Goal: Task Accomplishment & Management: Complete application form

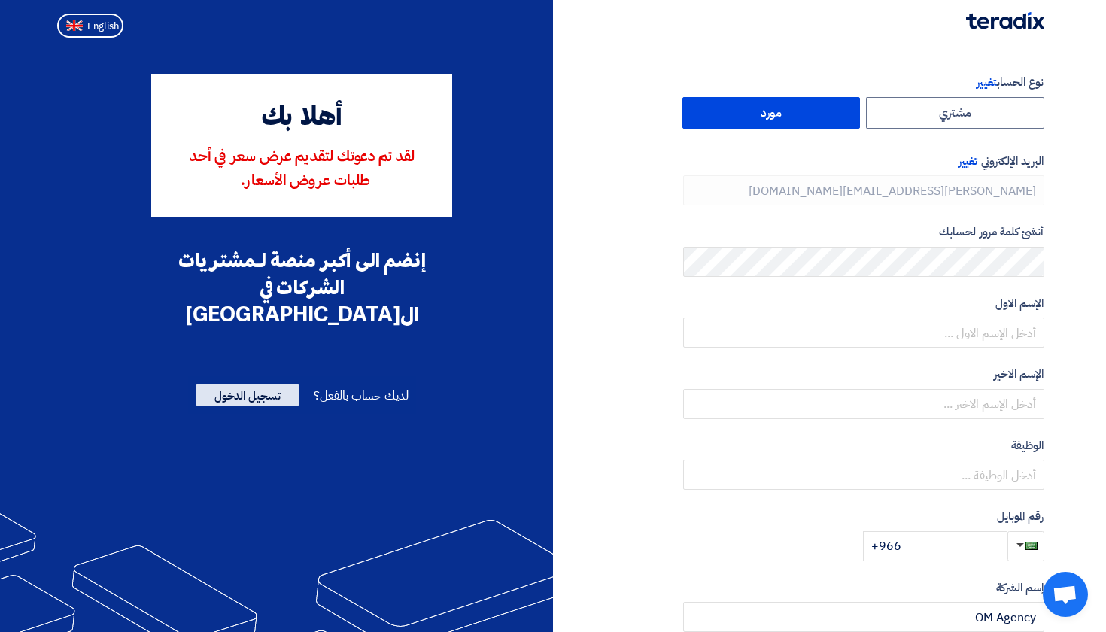
click at [268, 384] on span "تسجيل الدخول" at bounding box center [248, 395] width 104 height 23
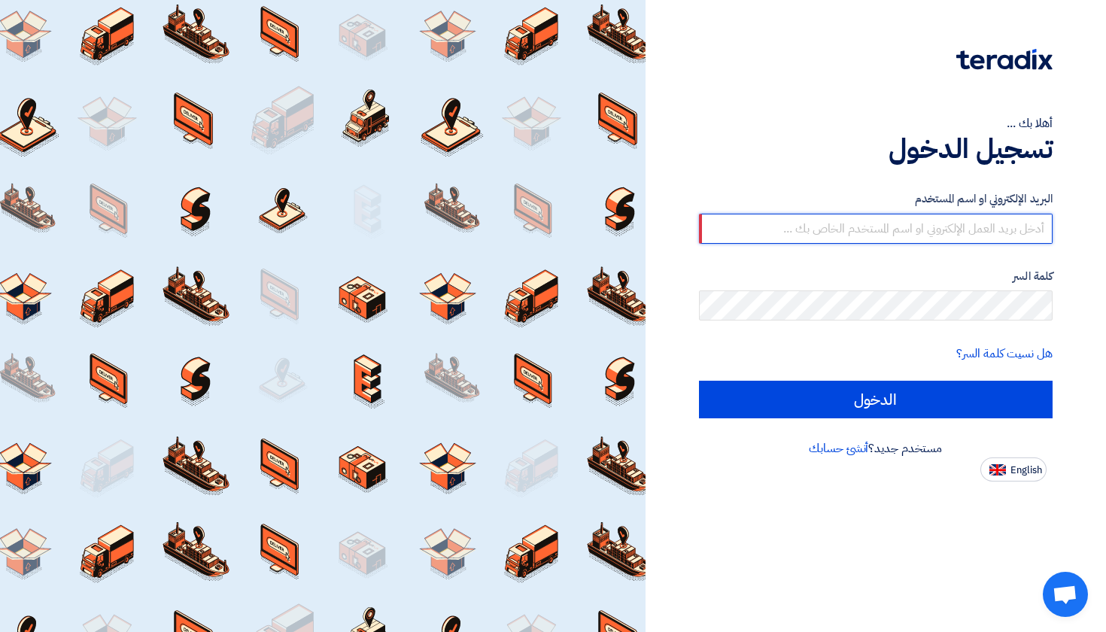
paste input "[PERSON_NAME][EMAIL_ADDRESS][DOMAIN_NAME]"
type input "[PERSON_NAME][EMAIL_ADDRESS][DOMAIN_NAME]"
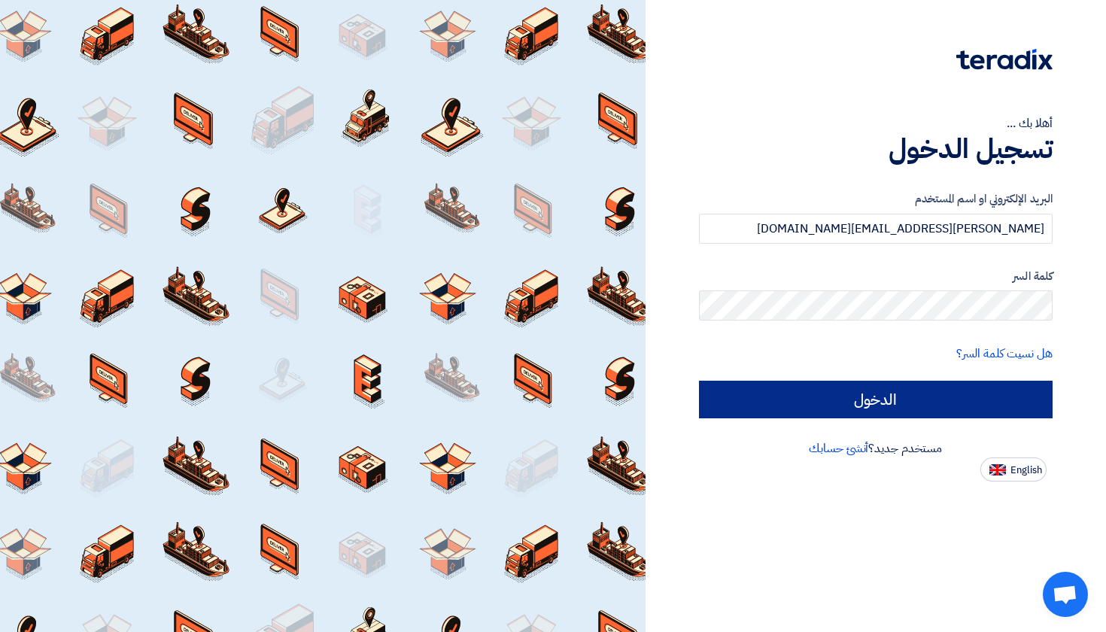
click at [865, 399] on input "الدخول" at bounding box center [876, 400] width 354 height 38
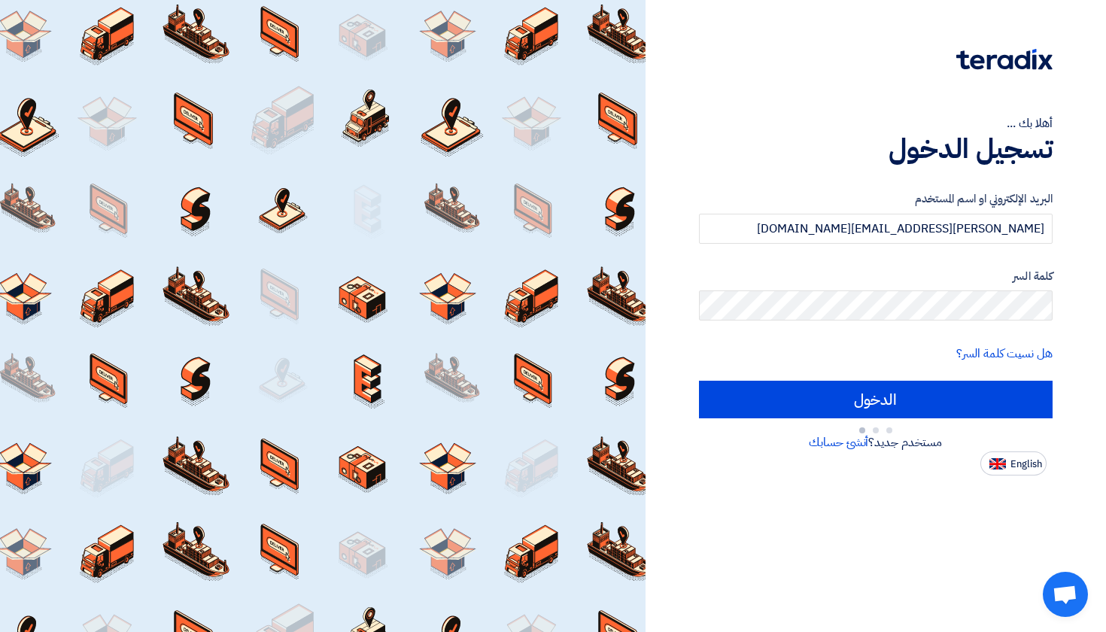
type input "Sign in"
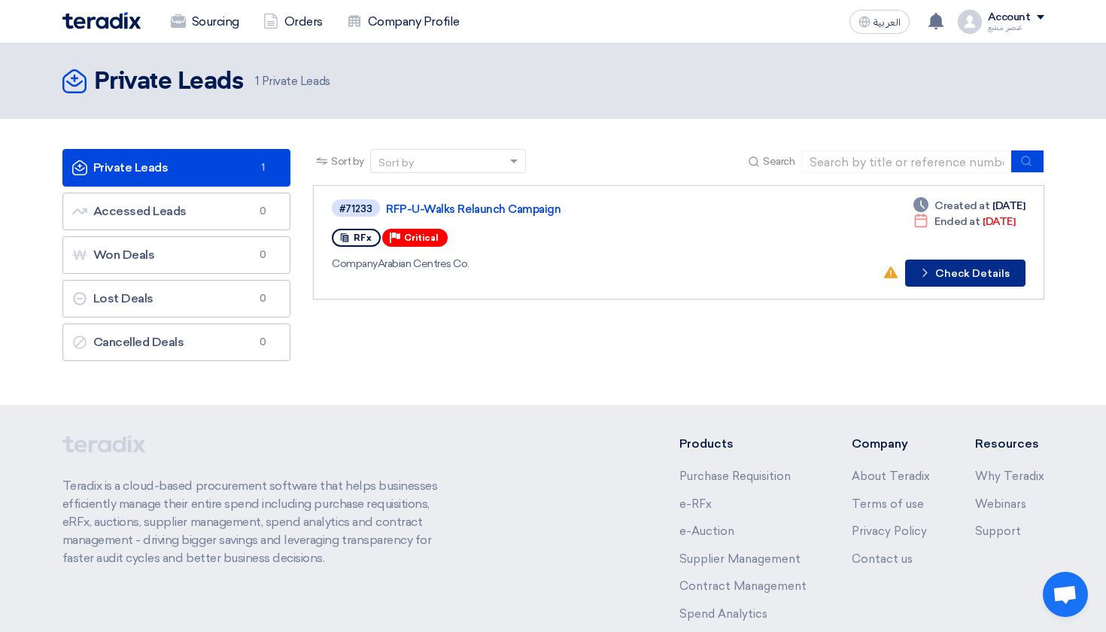
click at [961, 270] on button "Check details Check Details" at bounding box center [965, 272] width 120 height 27
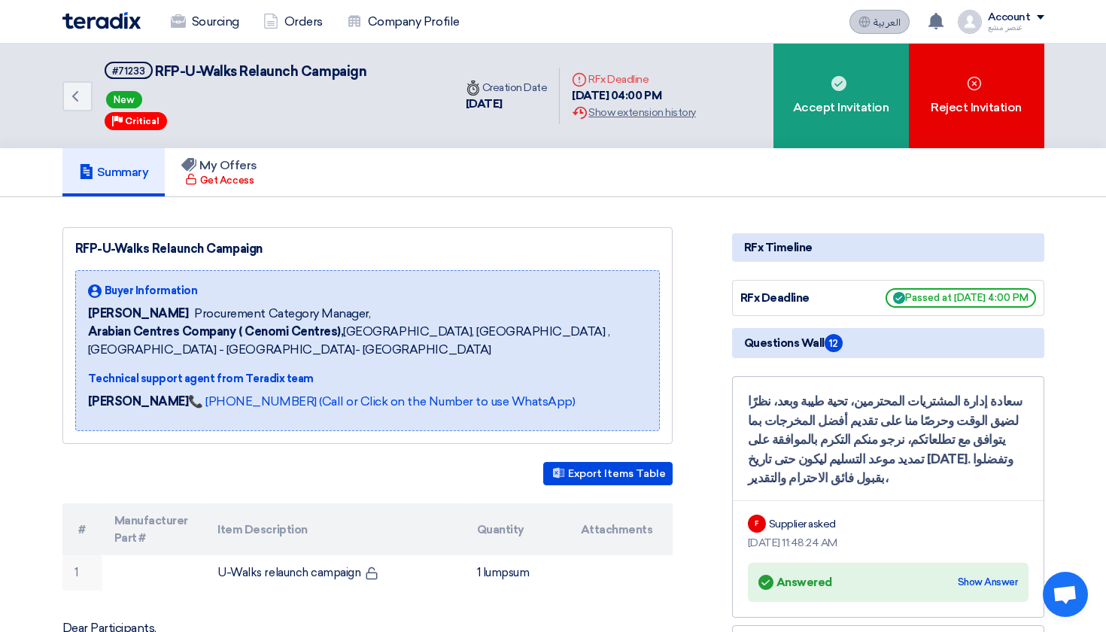
click at [888, 33] on button "العربية ع" at bounding box center [879, 22] width 60 height 24
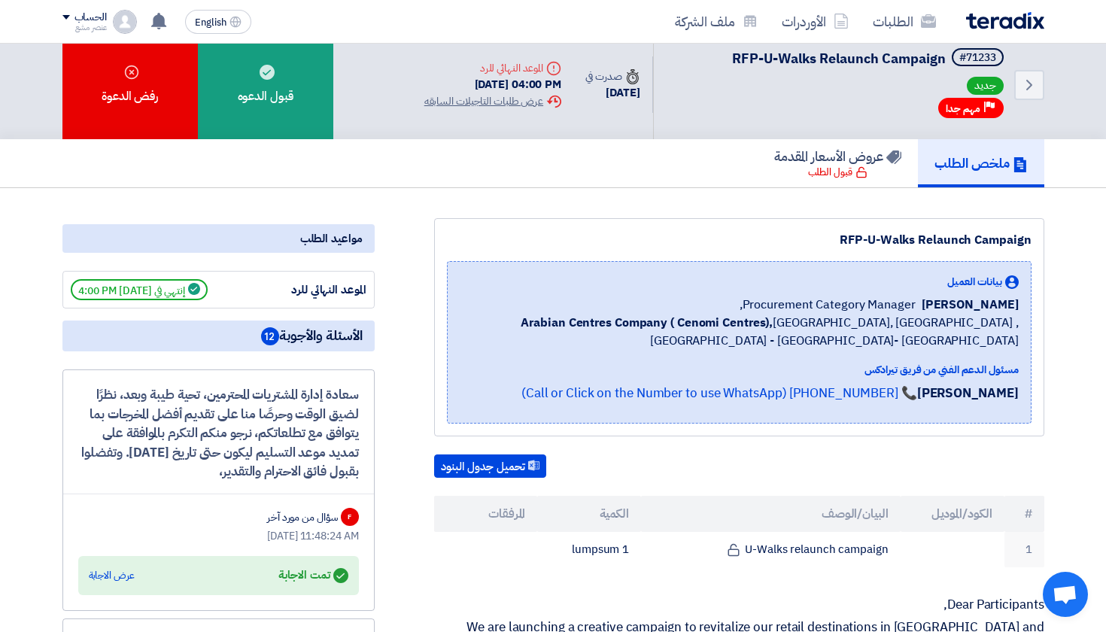
scroll to position [25, 0]
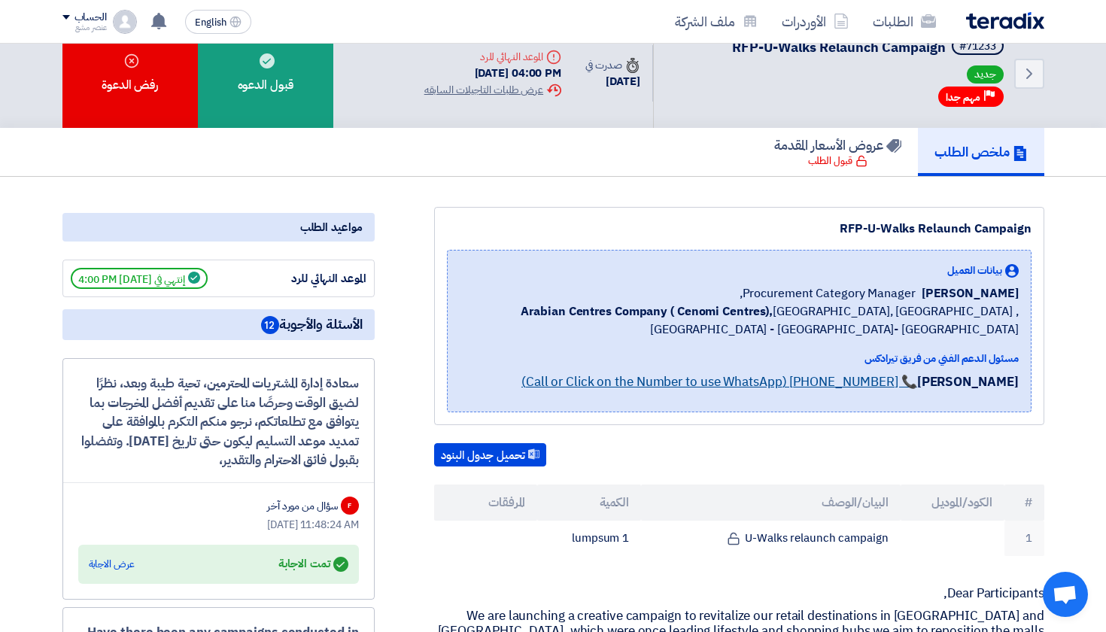
click at [702, 381] on link "📞 [PHONE_NUMBER] (Call or Click on the Number to use WhatsApp)" at bounding box center [719, 381] width 396 height 19
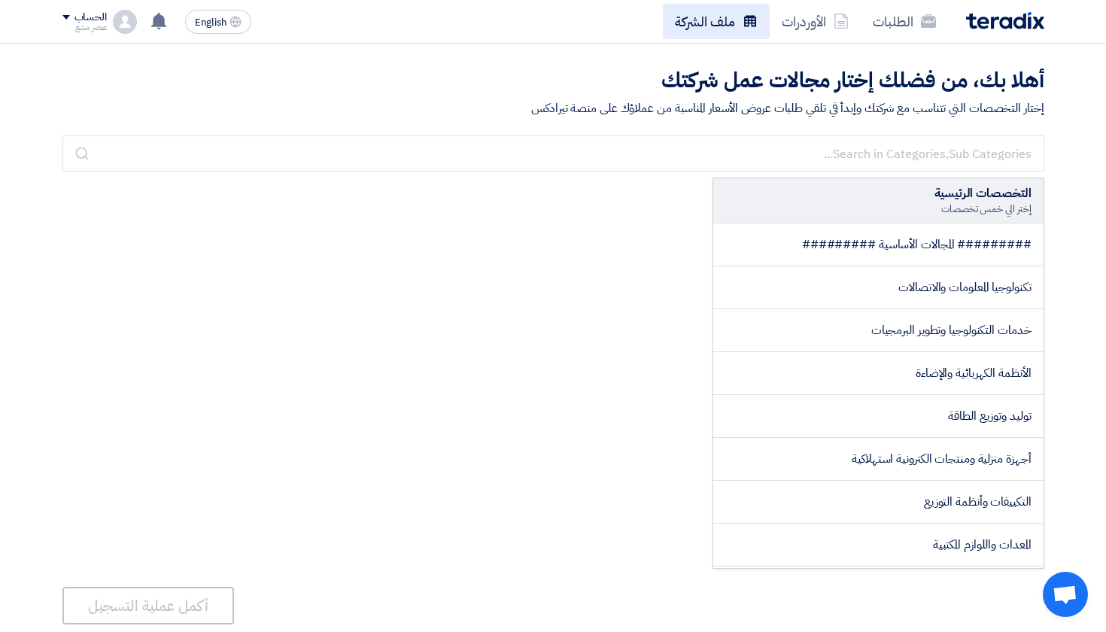
click at [695, 20] on link "ملف الشركة" at bounding box center [716, 21] width 107 height 35
click at [822, 22] on link "الأوردرات" at bounding box center [814, 21] width 91 height 35
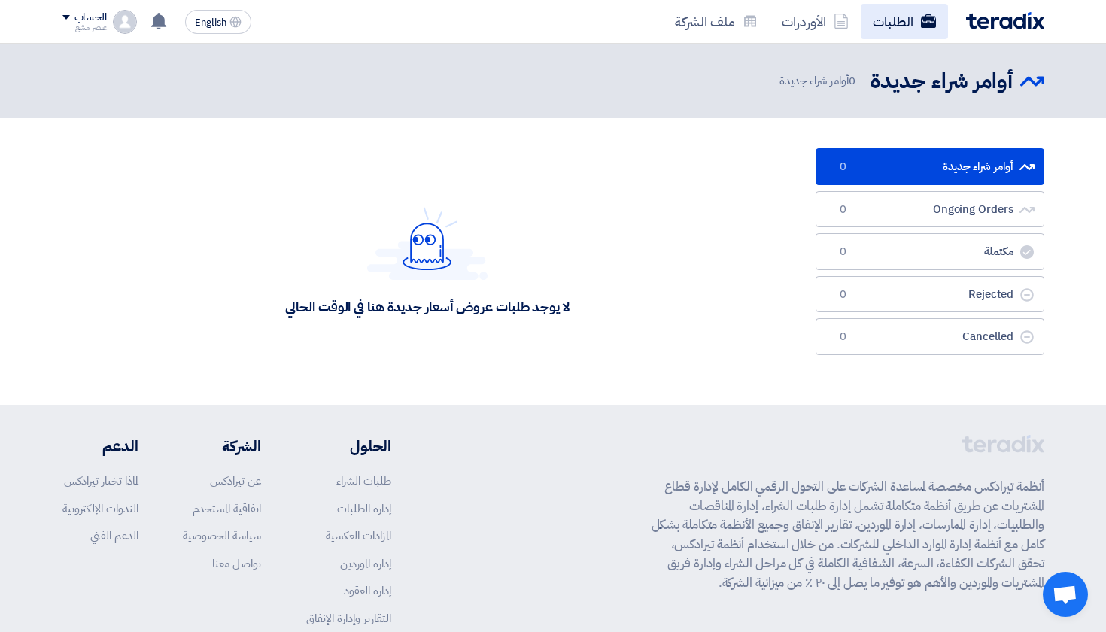
click at [900, 28] on link "الطلبات" at bounding box center [903, 21] width 87 height 35
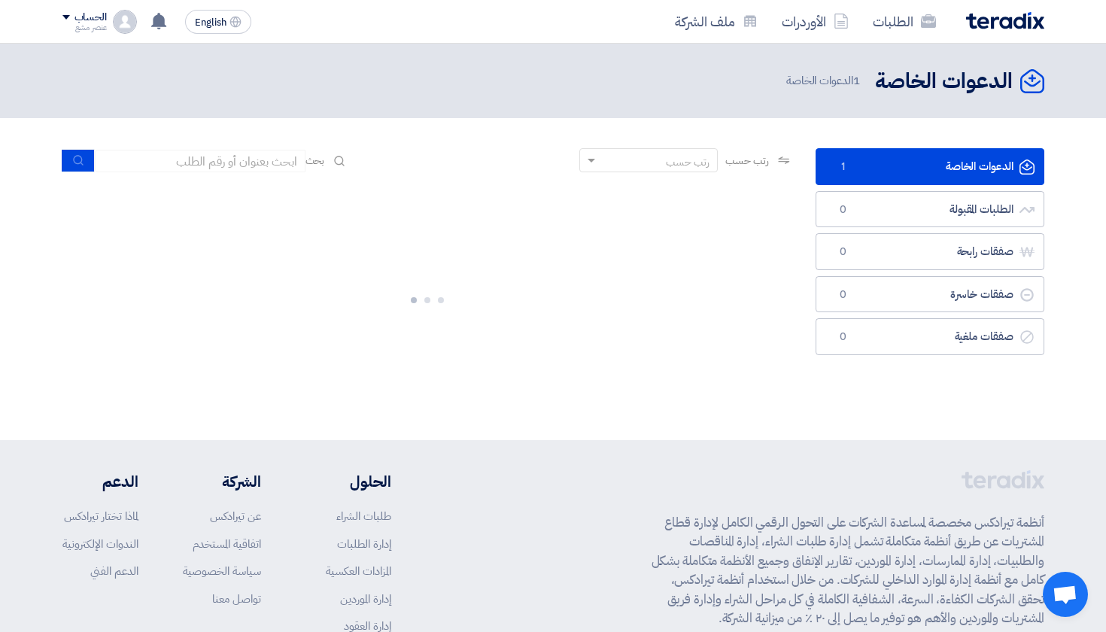
click at [884, 161] on link "الدعوات الخاصة الدعوات الخاصة 1" at bounding box center [929, 166] width 229 height 37
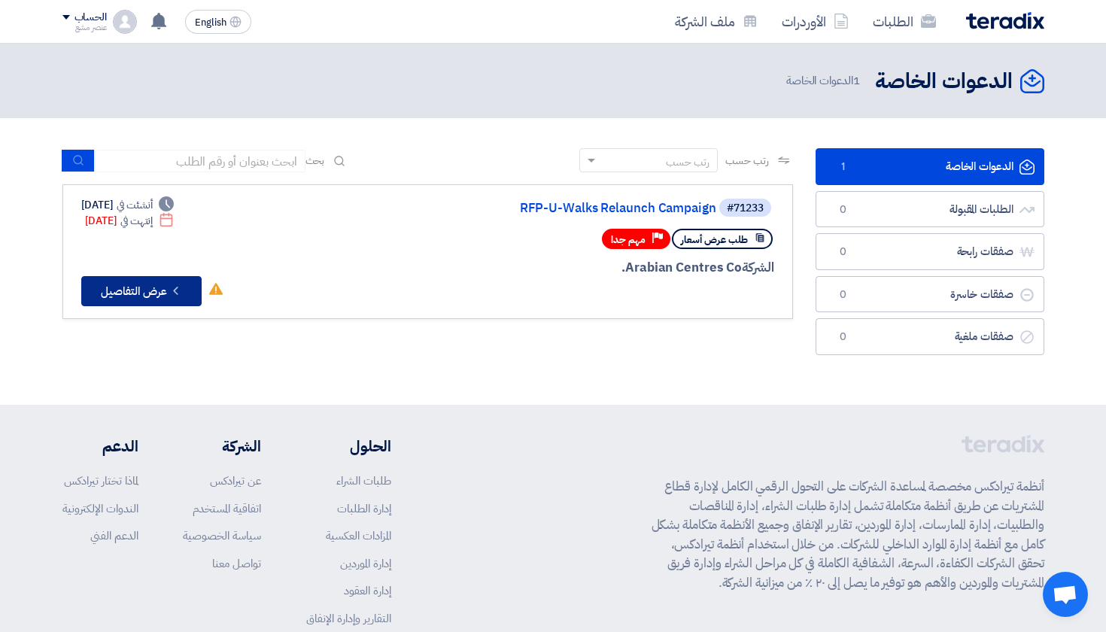
click at [164, 296] on button "Check details عرض التفاصيل" at bounding box center [141, 291] width 120 height 30
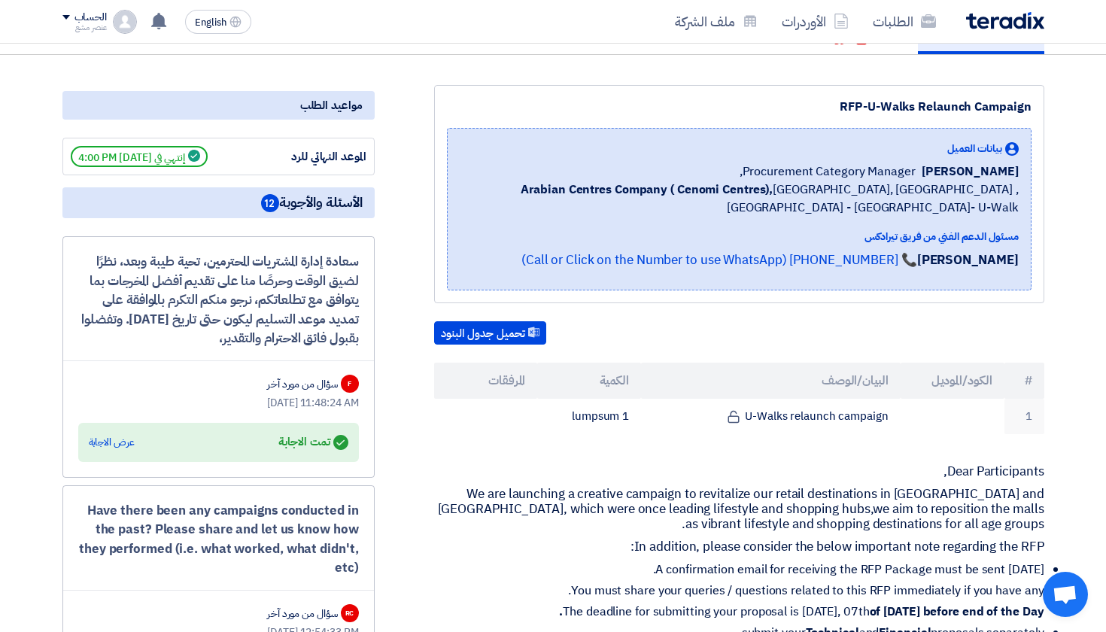
scroll to position [256, 0]
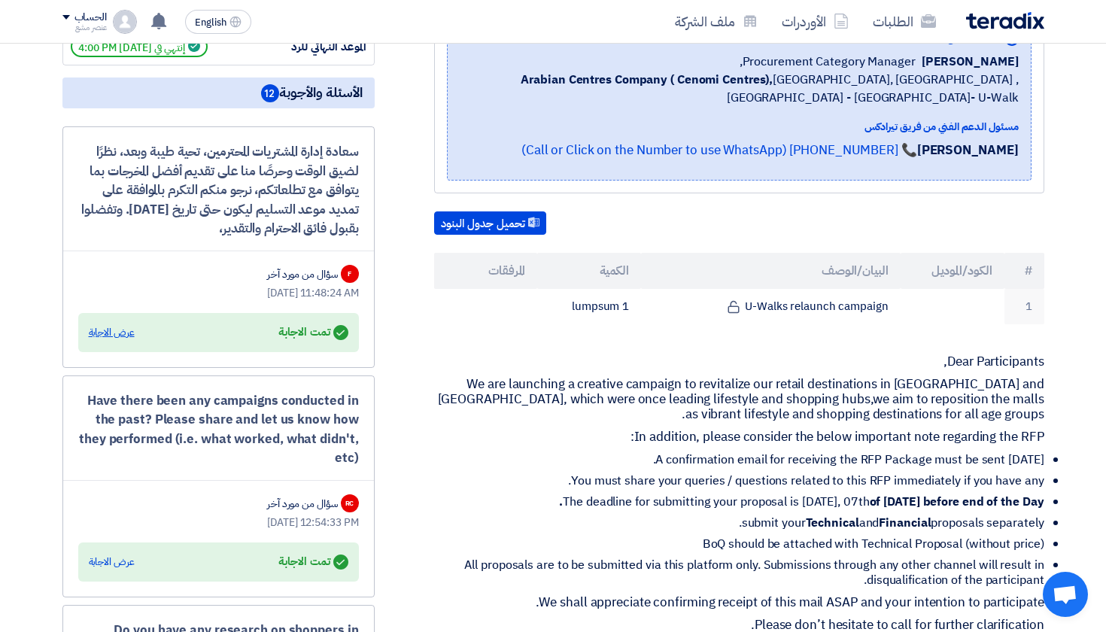
click at [123, 329] on div "عرض الاجابة" at bounding box center [112, 332] width 46 height 15
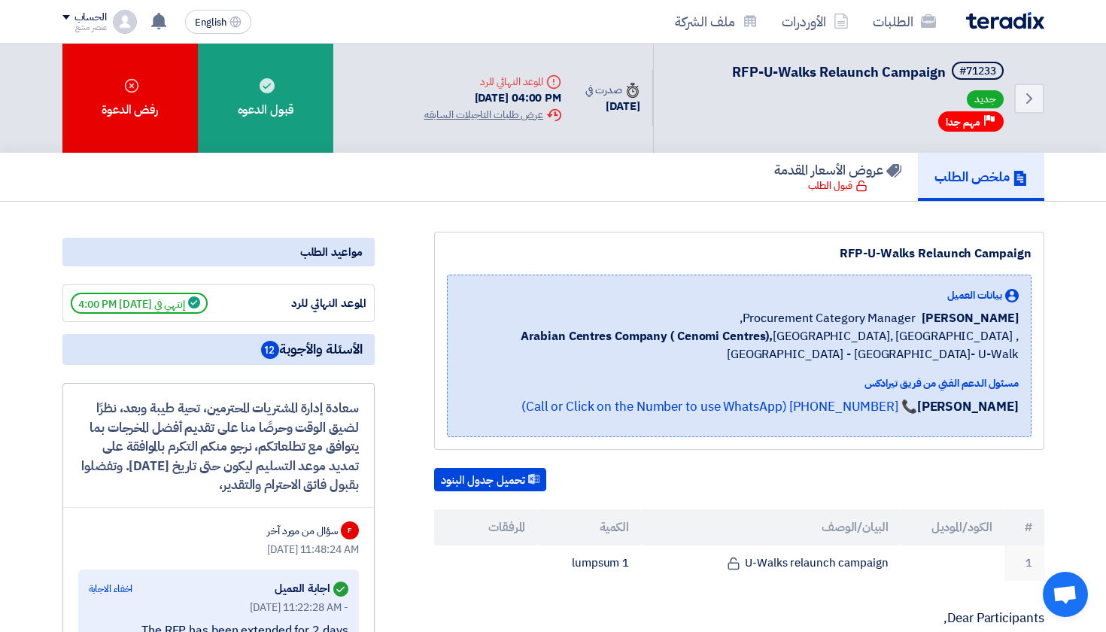
scroll to position [0, 0]
click at [830, 190] on div "قبول الطلب" at bounding box center [837, 185] width 59 height 15
click at [238, 356] on h5 "الأسئلة والأجوبة 12" at bounding box center [218, 349] width 312 height 31
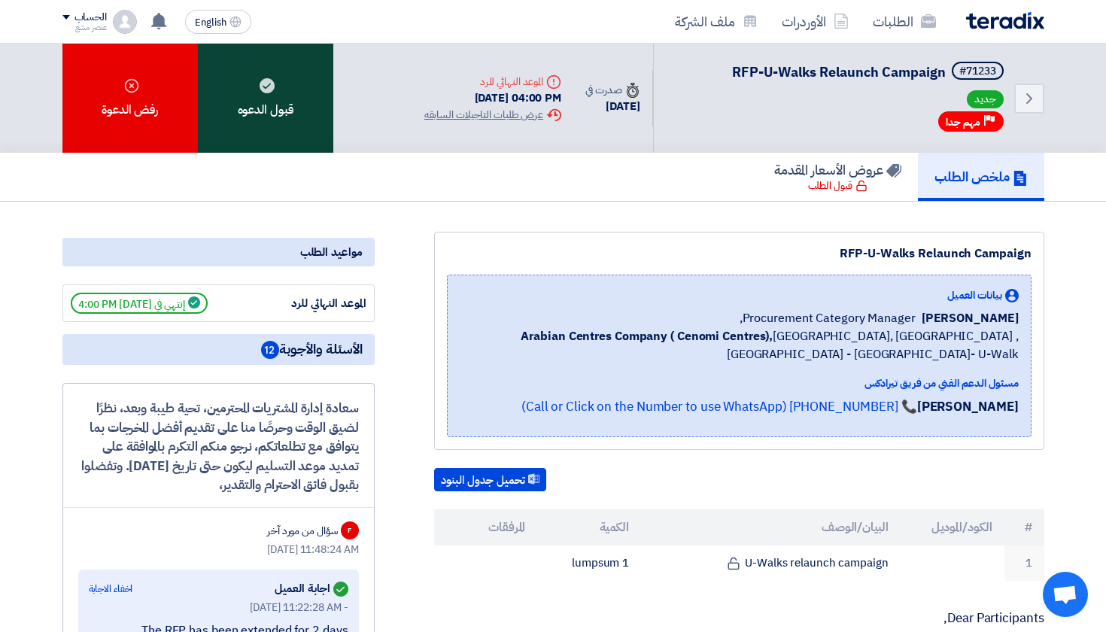
click at [295, 143] on div "قبول الدعوه" at bounding box center [265, 98] width 135 height 109
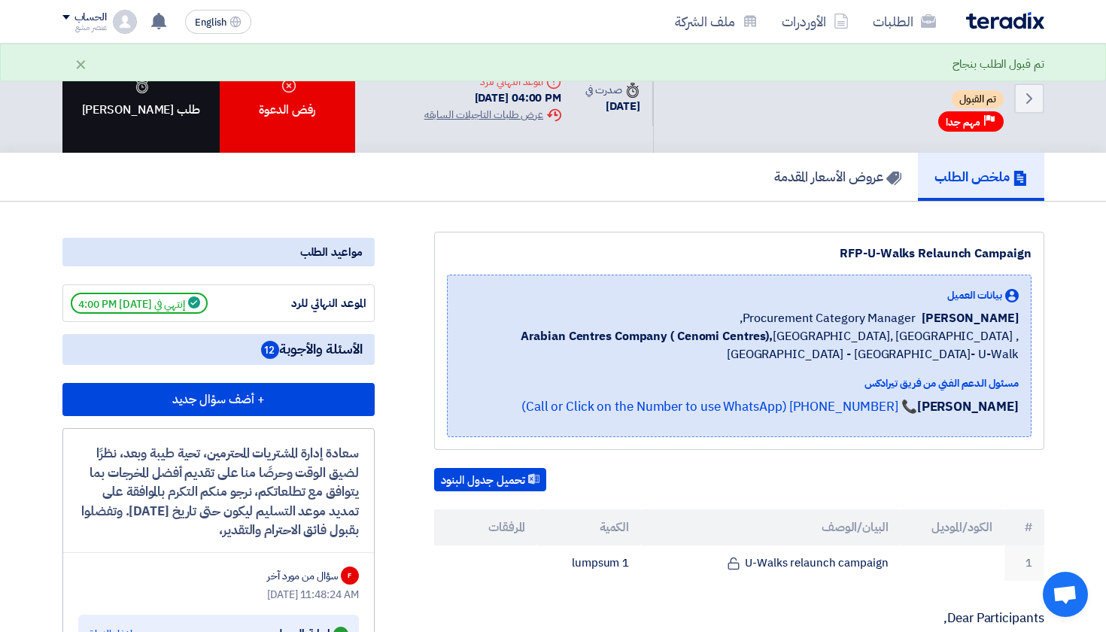
click at [147, 121] on div "طلب تاجيل" at bounding box center [140, 98] width 157 height 109
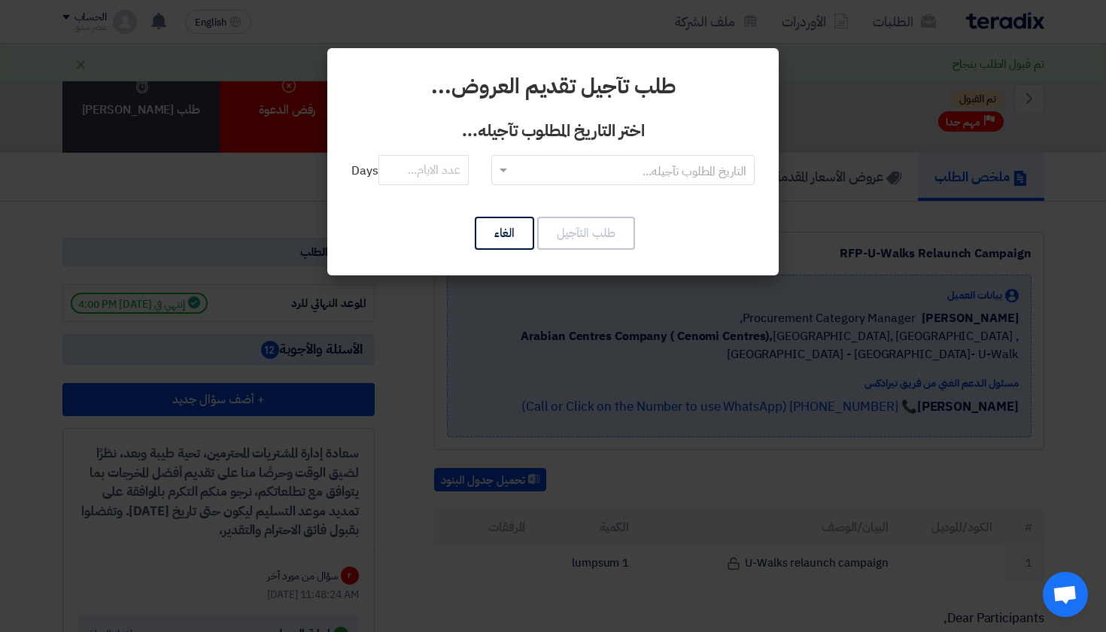
click at [594, 168] on input "text" at bounding box center [630, 171] width 233 height 25
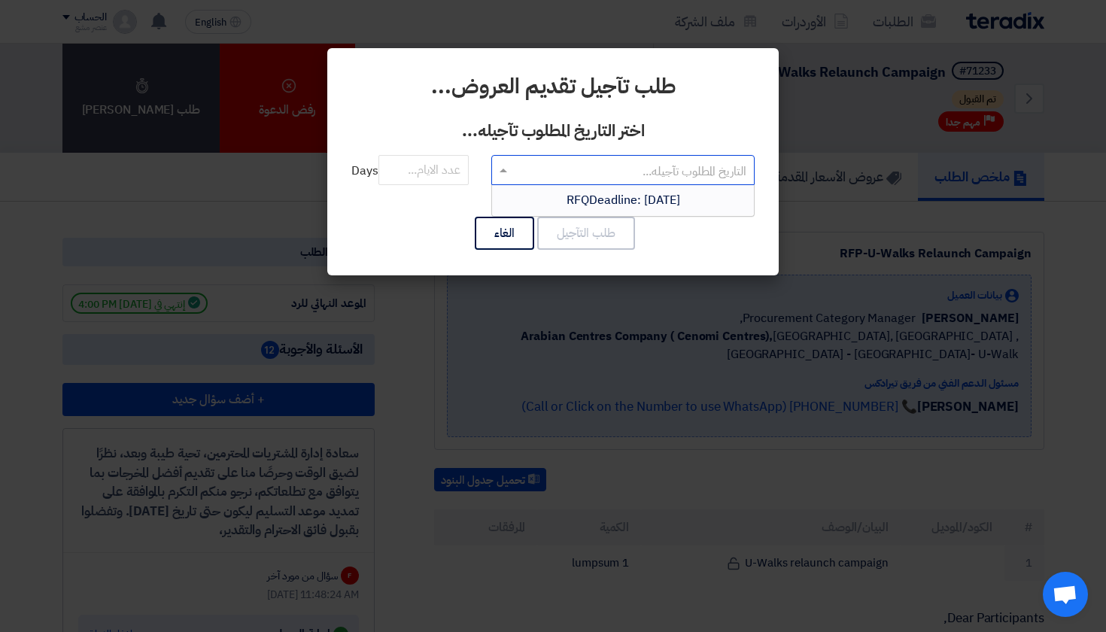
click at [611, 200] on span "RFQDeadline: Sun Sep 14 2025" at bounding box center [623, 200] width 114 height 18
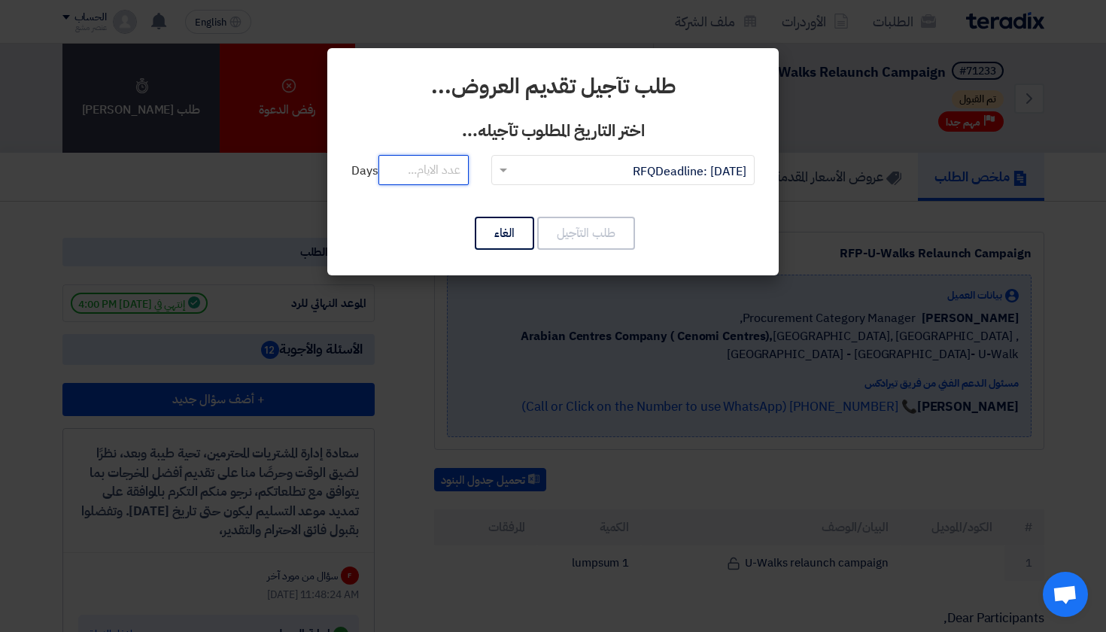
click at [425, 171] on input "number" at bounding box center [423, 170] width 90 height 30
type input "10"
click at [580, 242] on button "طلب التآجيل" at bounding box center [586, 233] width 98 height 33
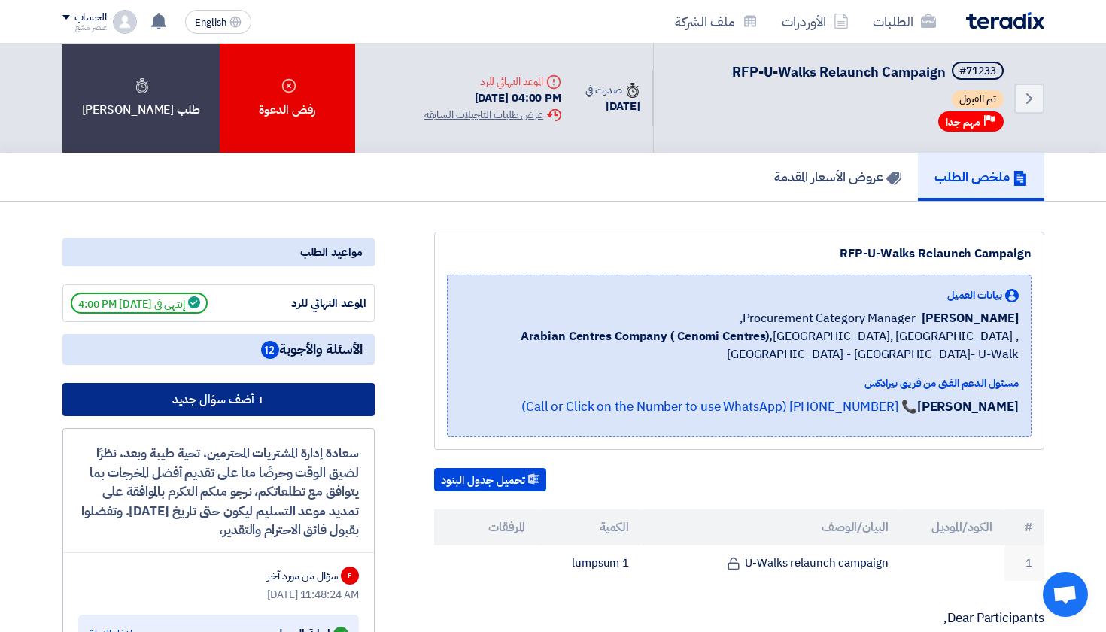
click at [234, 402] on button "+ أضف سؤال جديد" at bounding box center [218, 399] width 312 height 33
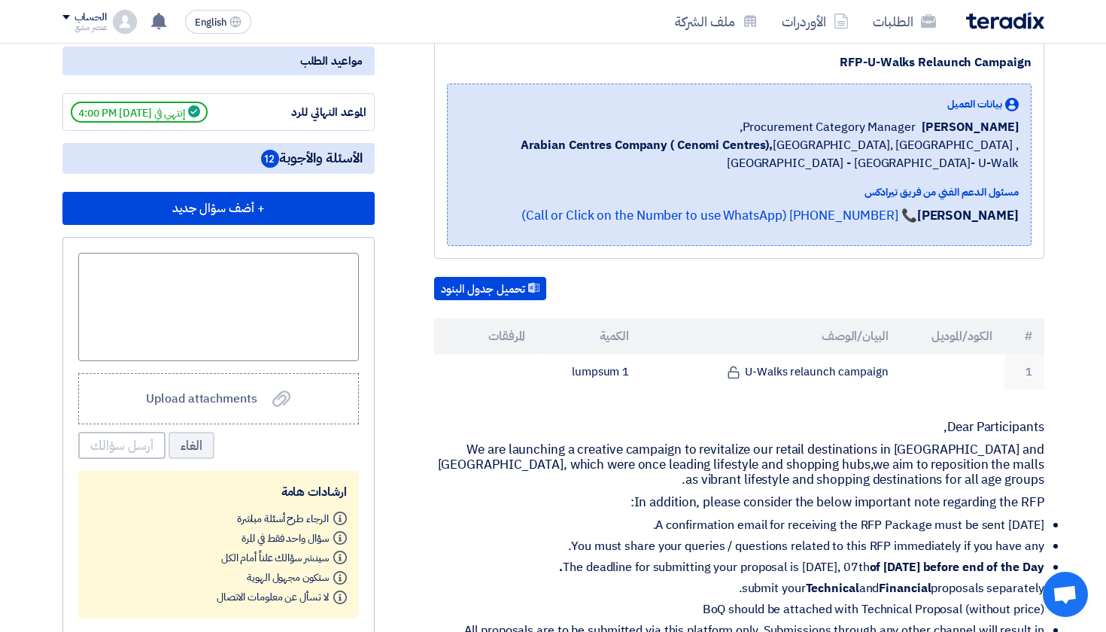
scroll to position [192, 0]
click at [250, 278] on div at bounding box center [218, 306] width 281 height 108
paste div
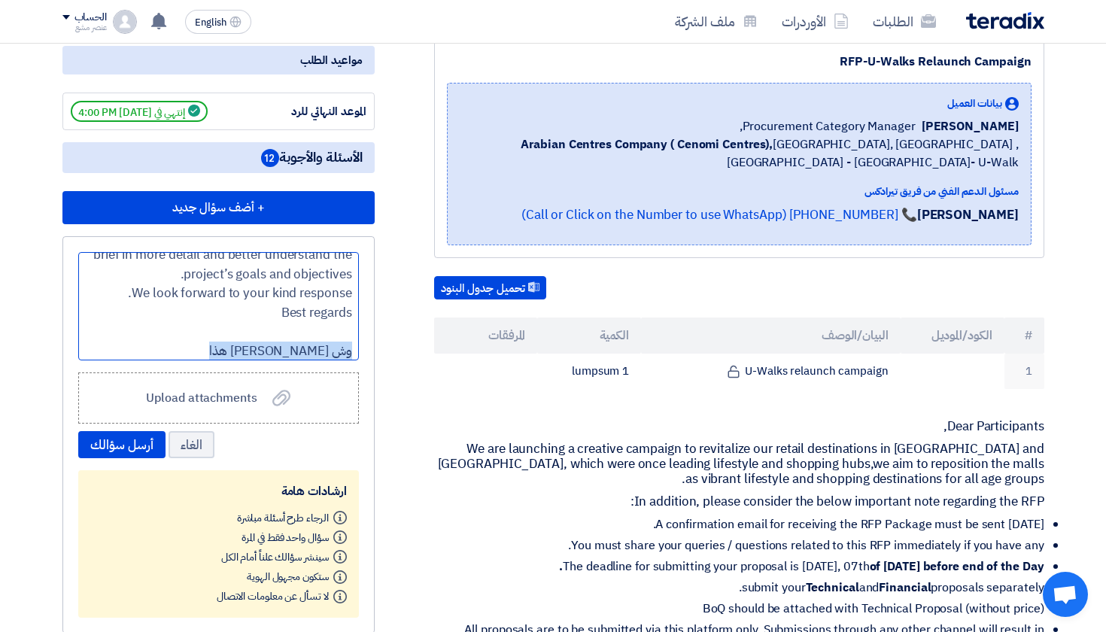
drag, startPoint x: 238, startPoint y: 345, endPoint x: 407, endPoint y: 343, distance: 168.5
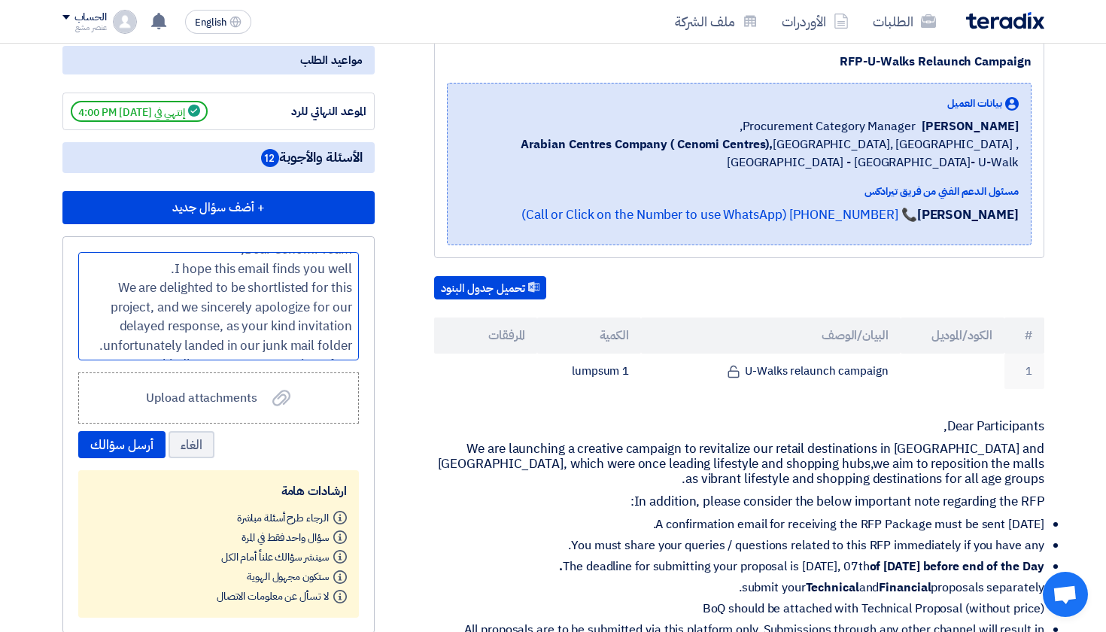
scroll to position [31, 0]
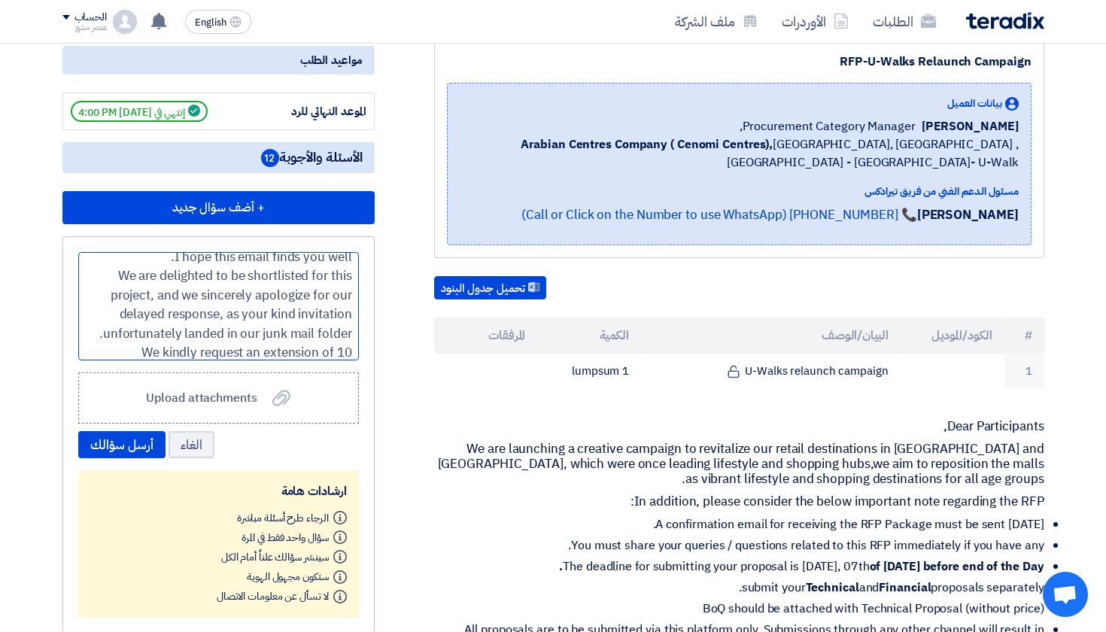
click at [277, 273] on div "We are delighted to be shortlisted for this project, and we sincerely apologize…" at bounding box center [218, 304] width 267 height 77
click at [229, 290] on div "We are delighted to be part for this project, and we sincerely apologize for ou…" at bounding box center [218, 304] width 267 height 77
click at [253, 278] on div "I hope this email finds you well." at bounding box center [218, 278] width 267 height 20
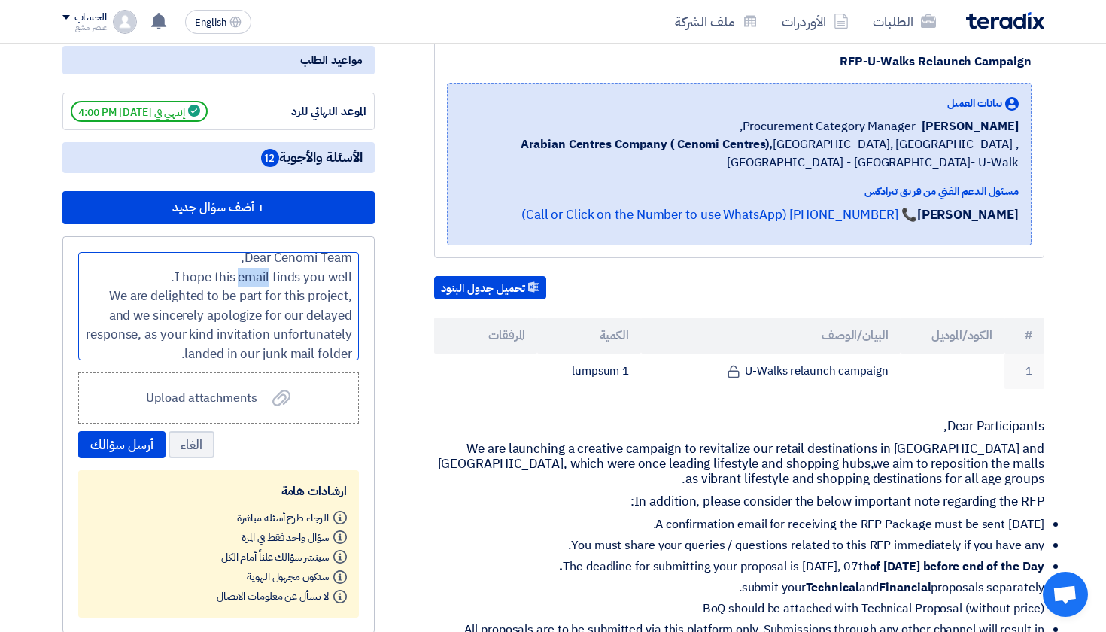
click at [253, 278] on div "I hope this email finds you well." at bounding box center [218, 278] width 267 height 20
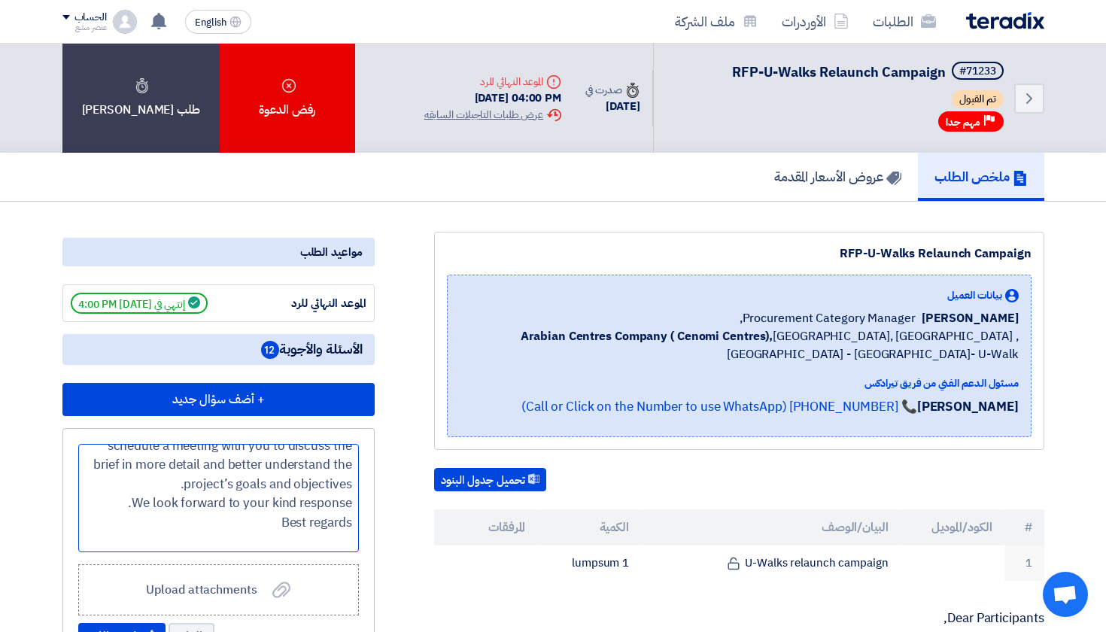
scroll to position [225, 0]
drag, startPoint x: 259, startPoint y: 517, endPoint x: 366, endPoint y: 516, distance: 107.6
click at [366, 516] on div "Dear Cenomi Team, I hope this message finds you well. We are delighted to be pa…" at bounding box center [218, 626] width 312 height 397
click at [275, 514] on div "Best regards" at bounding box center [218, 524] width 267 height 20
click at [214, 486] on div "We would also appreciate the opportunity to schedule a meeting with you to disc…" at bounding box center [218, 455] width 267 height 77
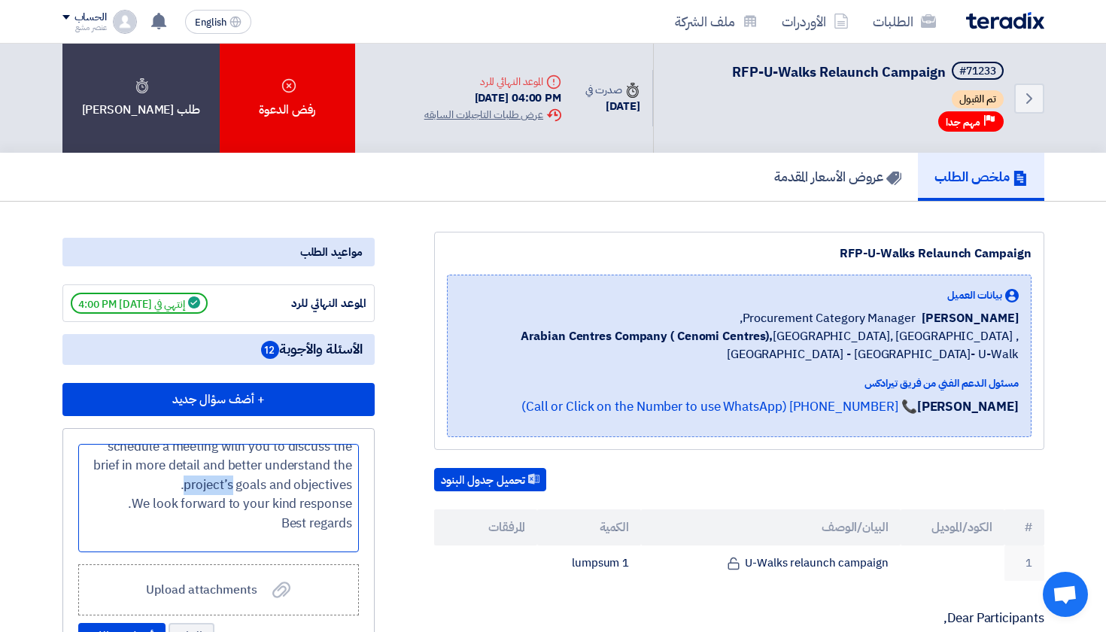
click at [214, 486] on div "We would also appreciate the opportunity to schedule a meeting with you to disc…" at bounding box center [218, 455] width 267 height 77
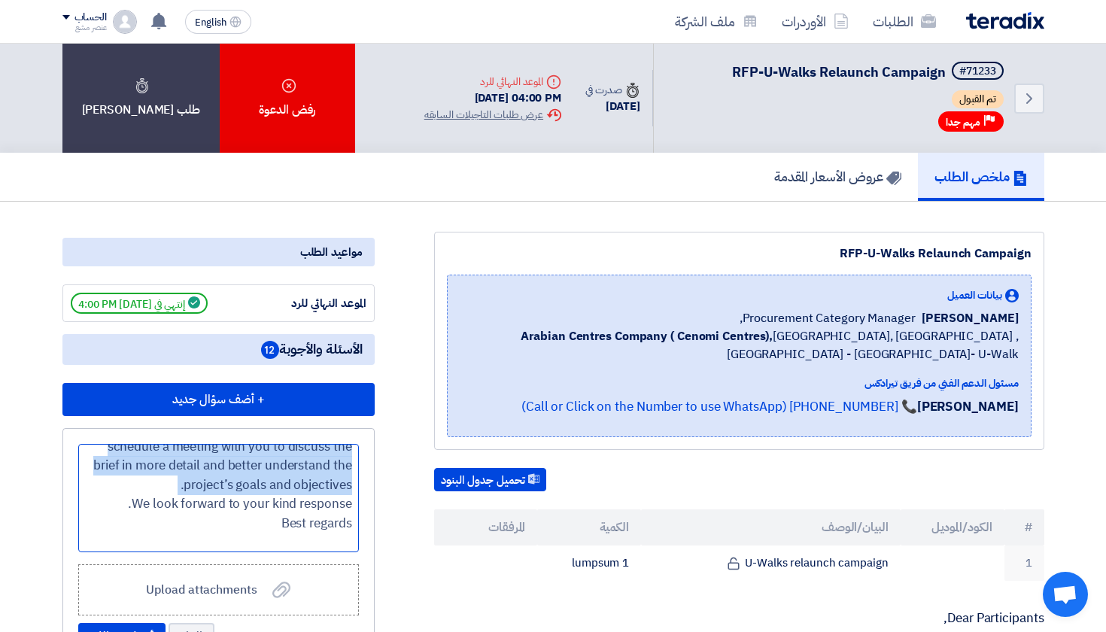
click at [214, 486] on div "We would also appreciate the opportunity to schedule a meeting with you to disc…" at bounding box center [218, 455] width 267 height 77
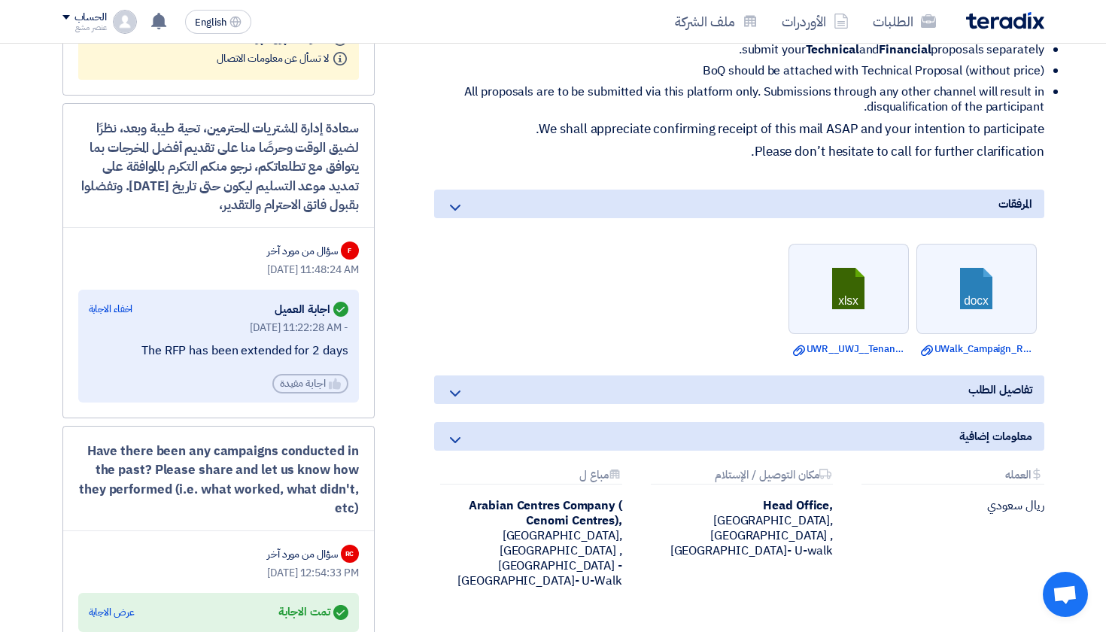
scroll to position [733, 0]
